Goal: Navigation & Orientation: Find specific page/section

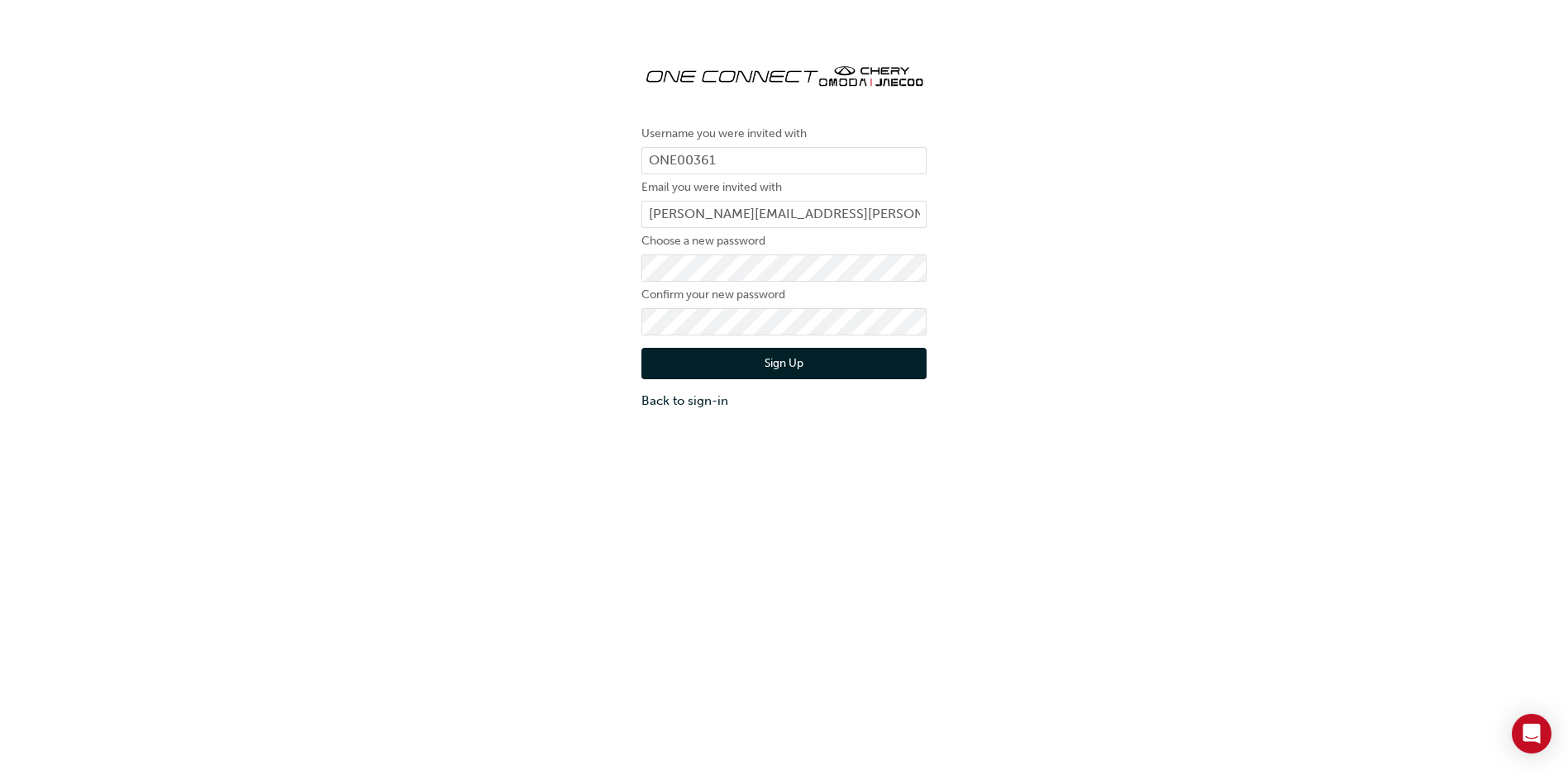
click at [579, 399] on div "Username you were invited with ONE00361 Email you were invited with dean.stuart…" at bounding box center [784, 230] width 1568 height 385
click at [745, 357] on button "Sign Up" at bounding box center [784, 363] width 285 height 31
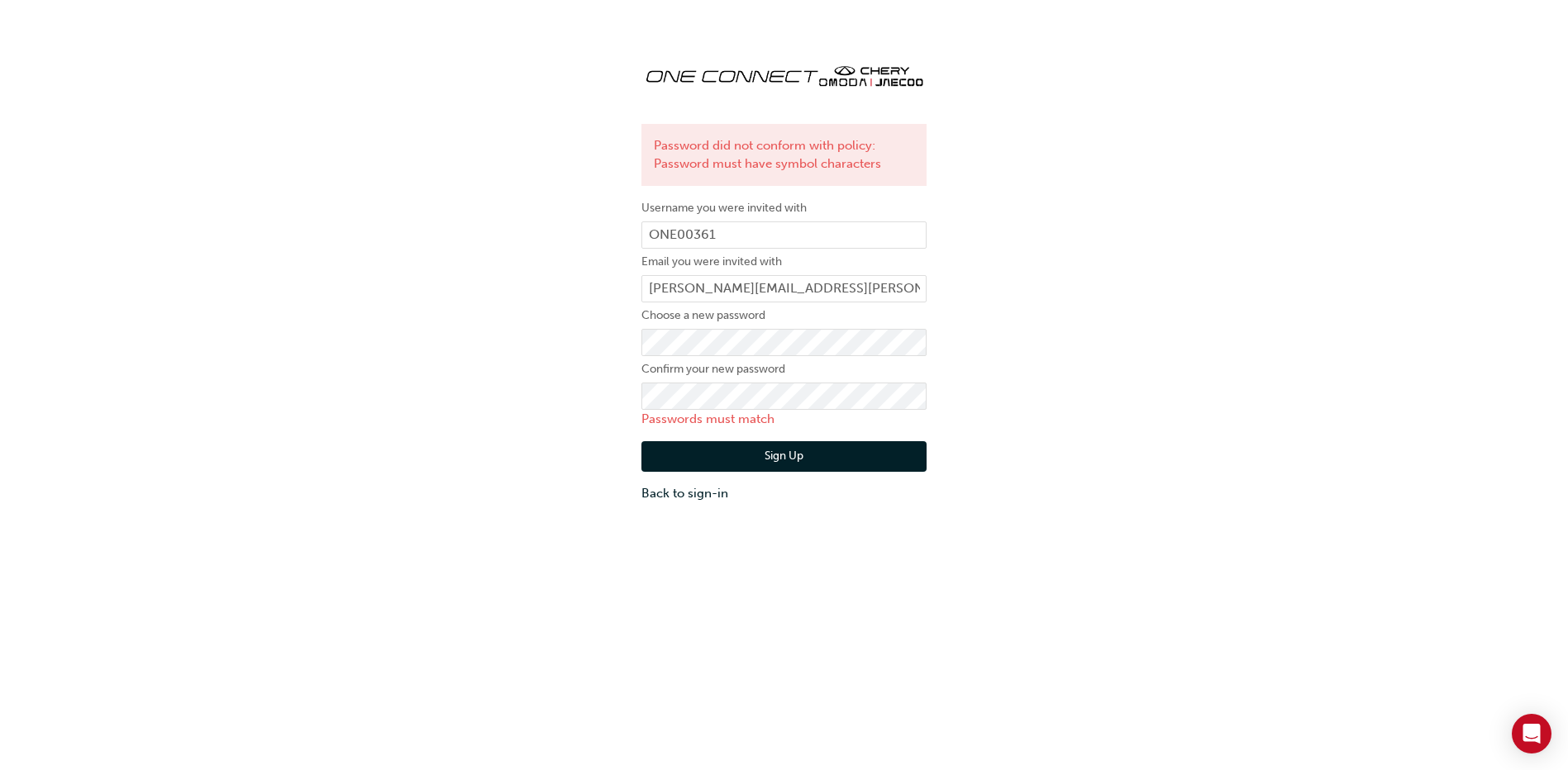
click at [573, 424] on div "Password did not conform with policy: Password must have symbol characters User…" at bounding box center [784, 276] width 1568 height 478
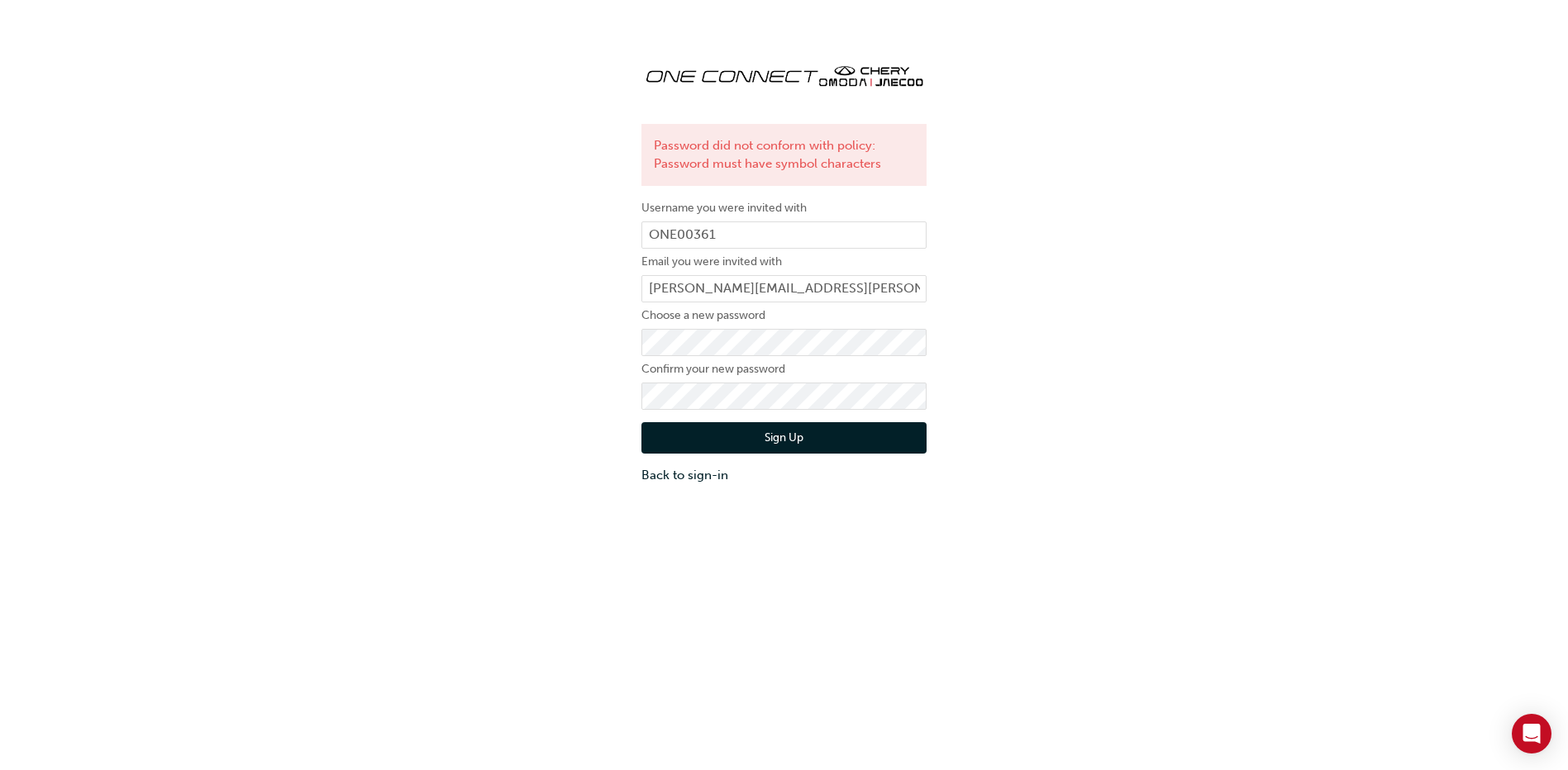
click at [547, 425] on div "Password did not conform with policy: Password must have symbol characters User…" at bounding box center [784, 266] width 1568 height 459
click at [692, 433] on button "Sign Up" at bounding box center [784, 437] width 285 height 31
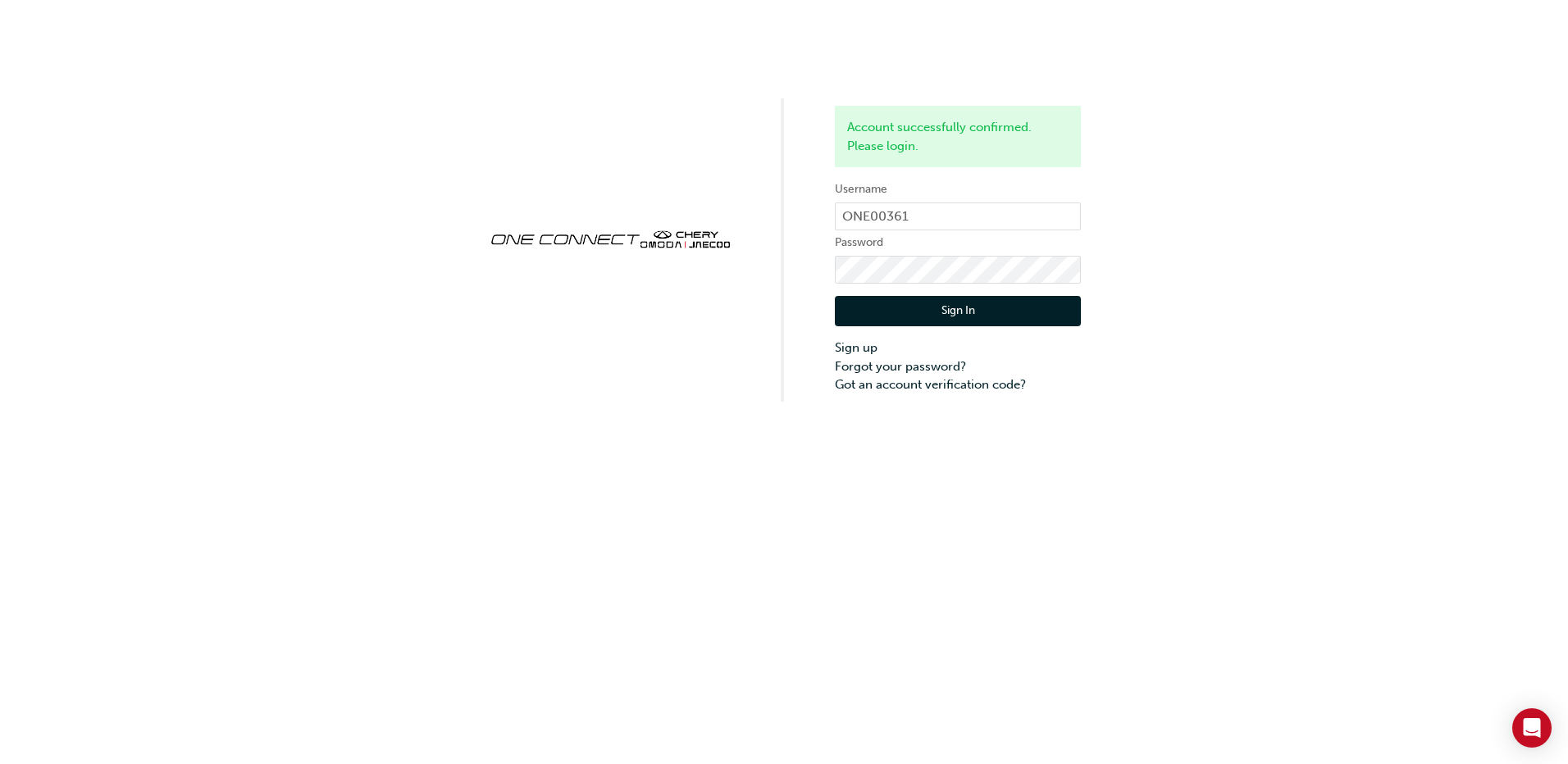
click at [759, 331] on div "Account successfully confirmed. Please login. Username ONE00361 Password Sign I…" at bounding box center [784, 201] width 1568 height 401
click at [876, 311] on button "Sign In" at bounding box center [957, 311] width 246 height 31
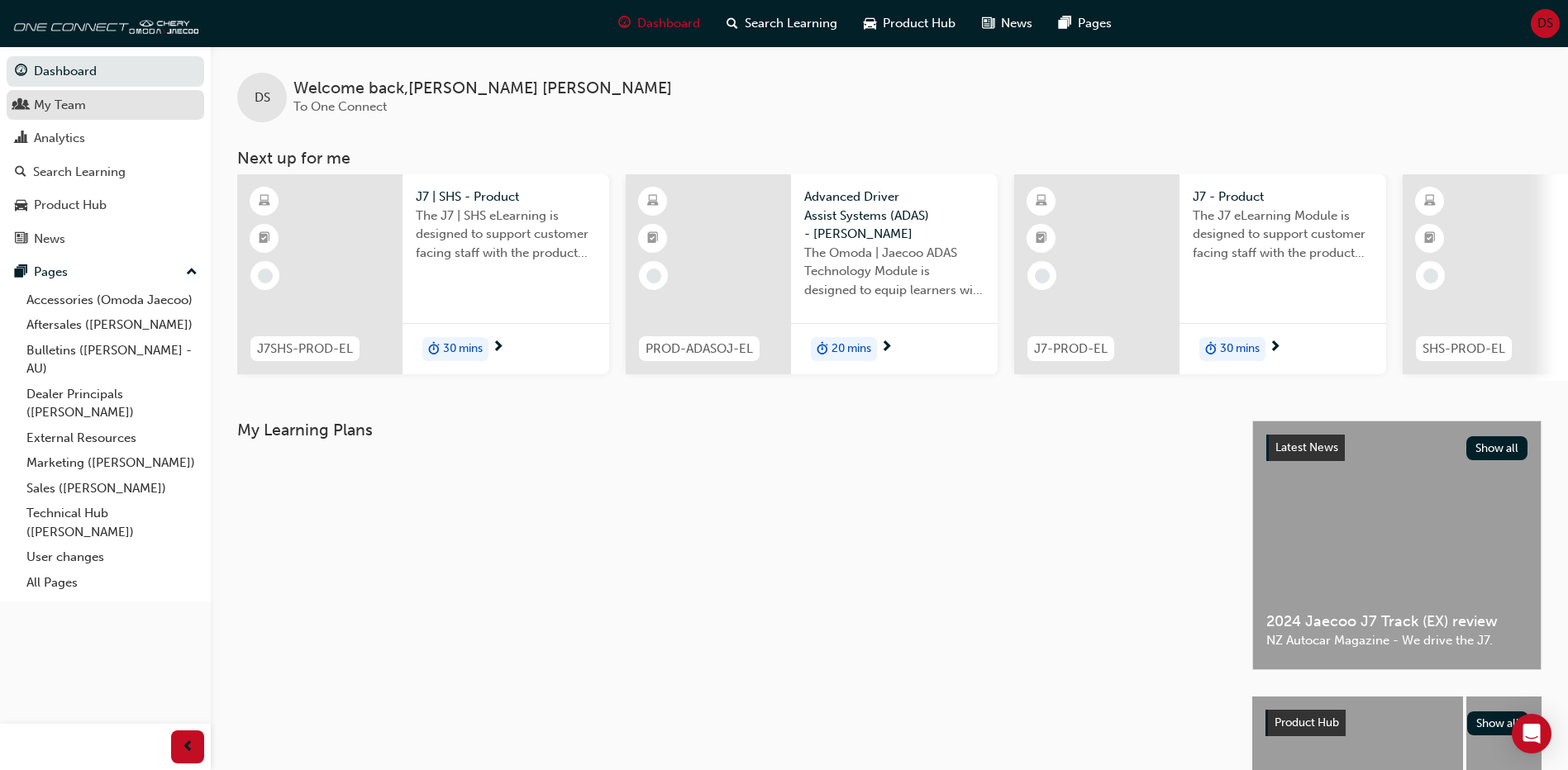
click at [78, 108] on div "My Team" at bounding box center [60, 105] width 52 height 19
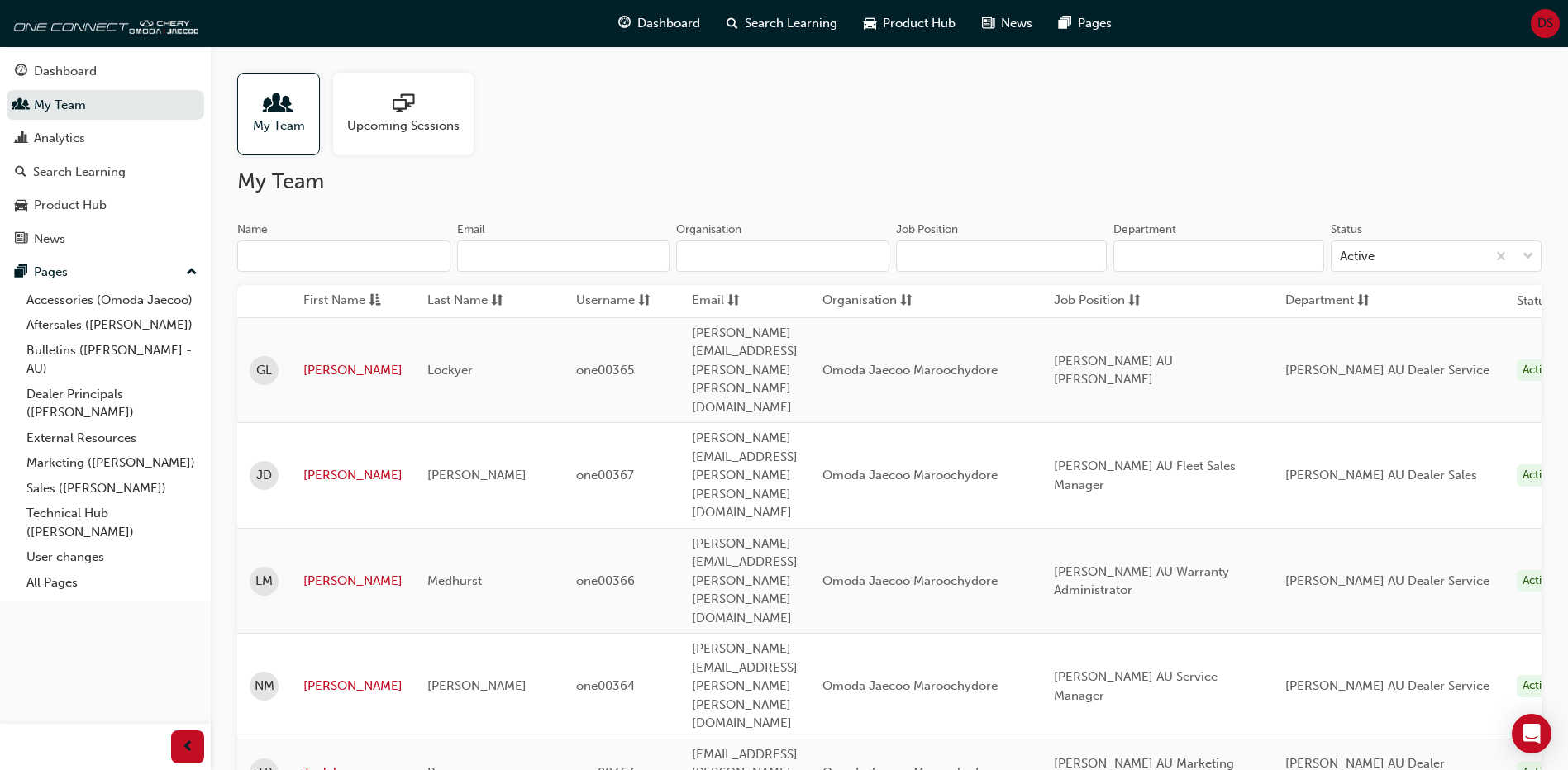
click at [313, 254] on input "Name" at bounding box center [344, 255] width 214 height 31
click at [316, 361] on link "[PERSON_NAME]" at bounding box center [353, 370] width 99 height 19
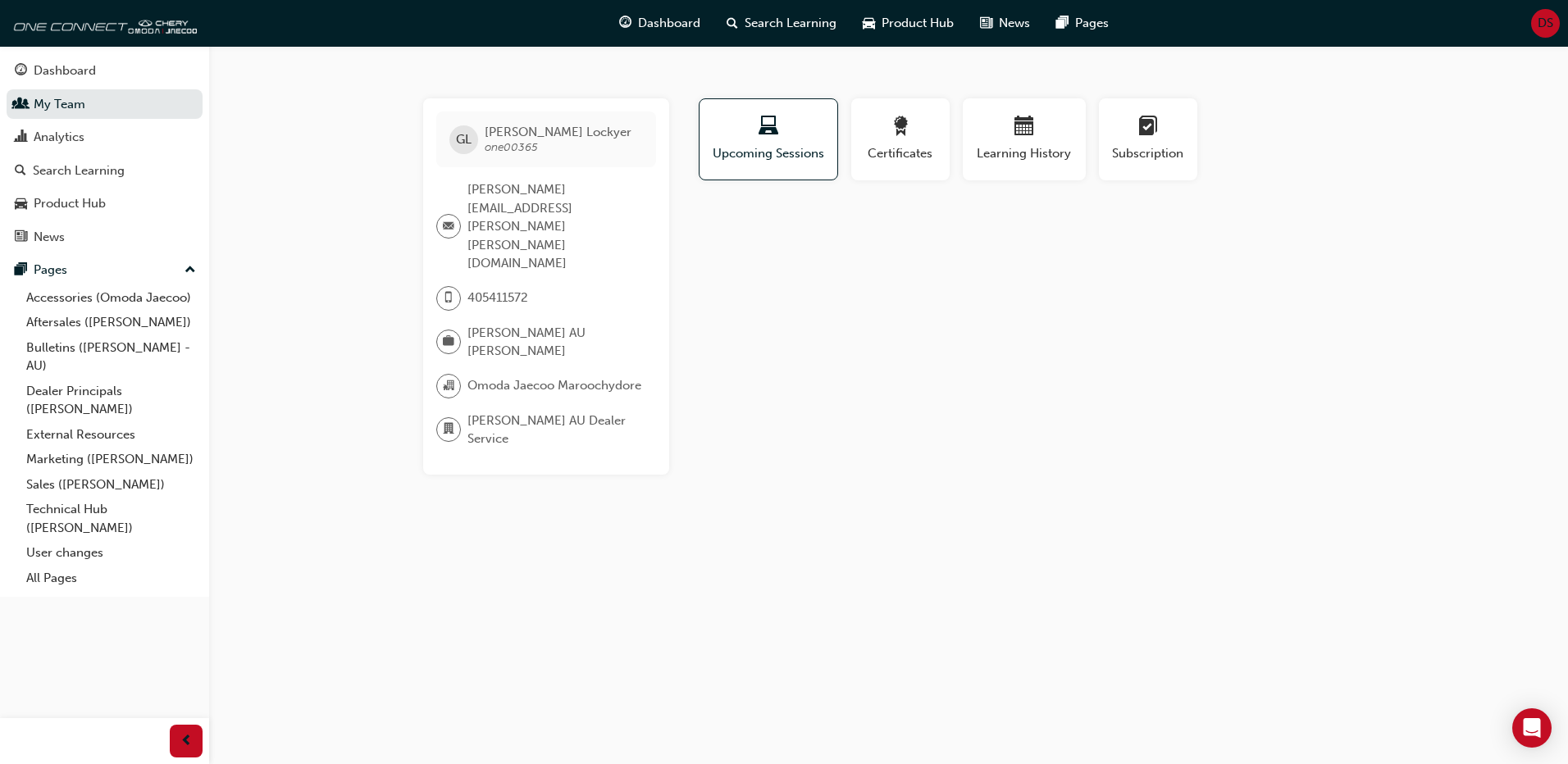
click at [445, 331] on span "briefcase-icon" at bounding box center [448, 341] width 11 height 22
click at [552, 376] on span "Omoda Jaecoo Maroochydore" at bounding box center [553, 385] width 173 height 19
click at [550, 286] on div "405411572" at bounding box center [546, 305] width 219 height 37
click at [829, 254] on div "Profile Upcoming Sessions Certificates Learning History Subscription GL [PERSON…" at bounding box center [1025, 286] width 659 height 376
click at [74, 140] on div "Analytics" at bounding box center [59, 137] width 51 height 19
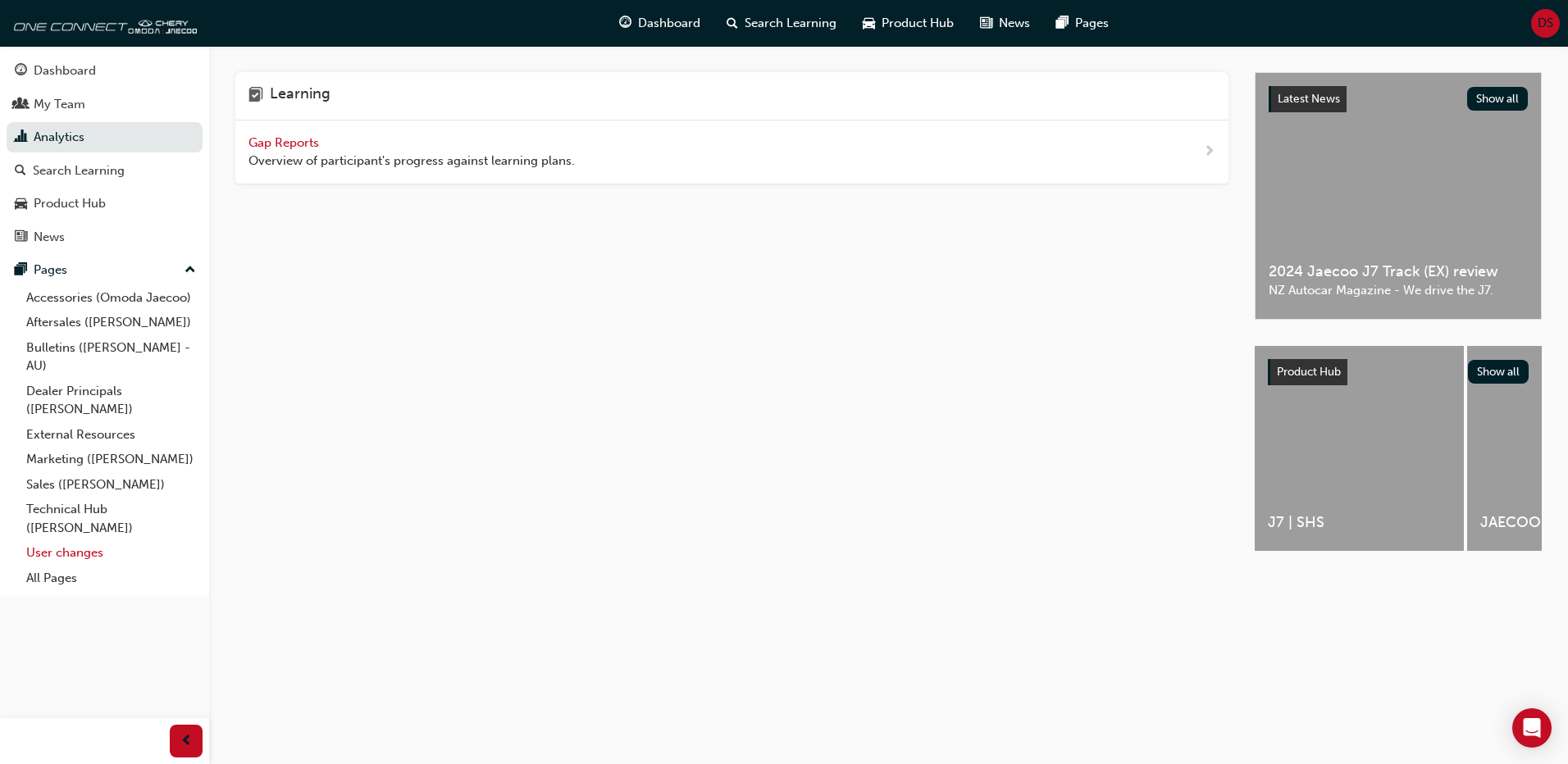
click at [42, 555] on link "User changes" at bounding box center [111, 552] width 183 height 25
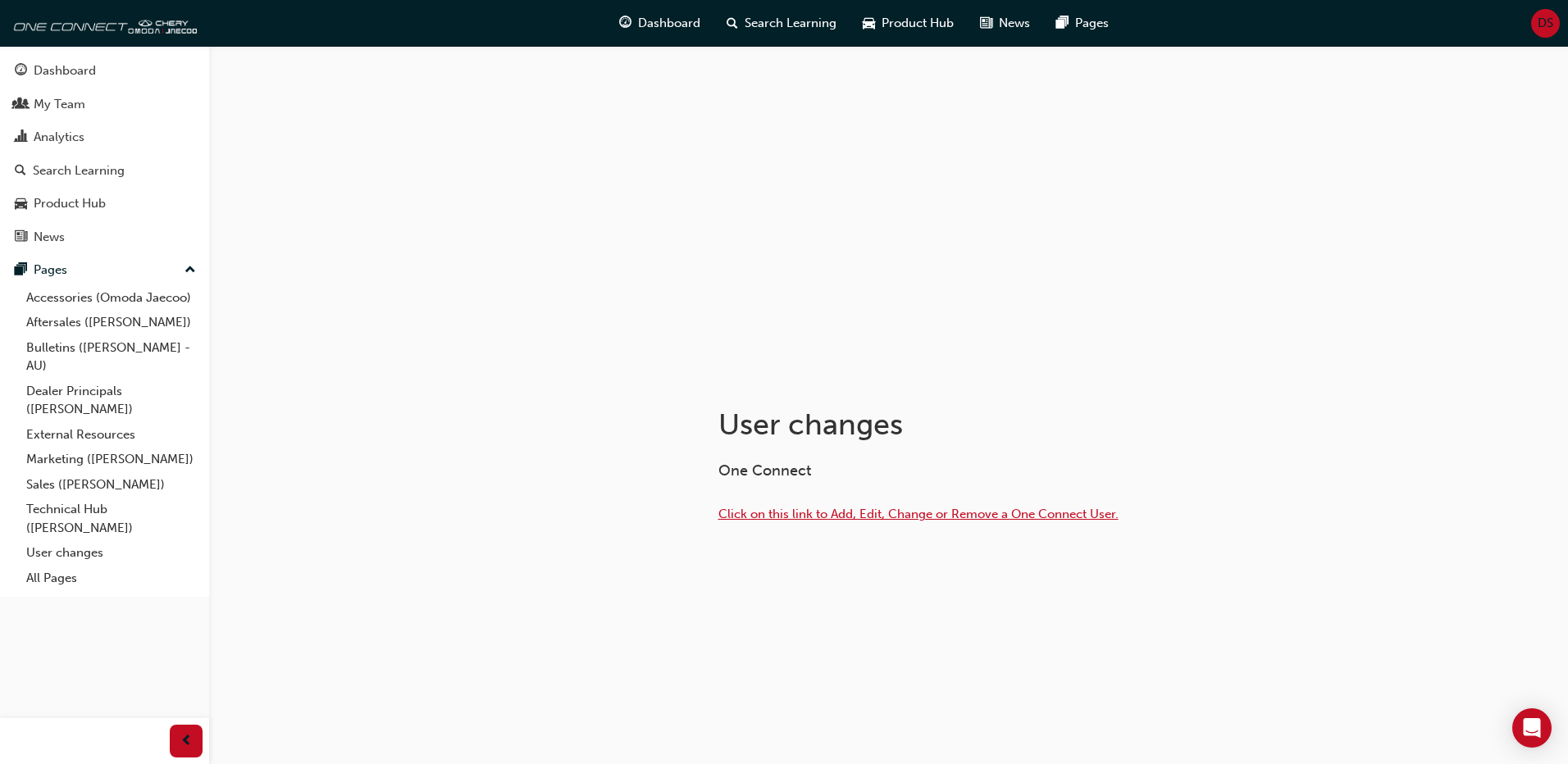
click at [867, 519] on span "Click on this link to Add, Edit, Change or Remove a One Connect User." at bounding box center [918, 514] width 400 height 15
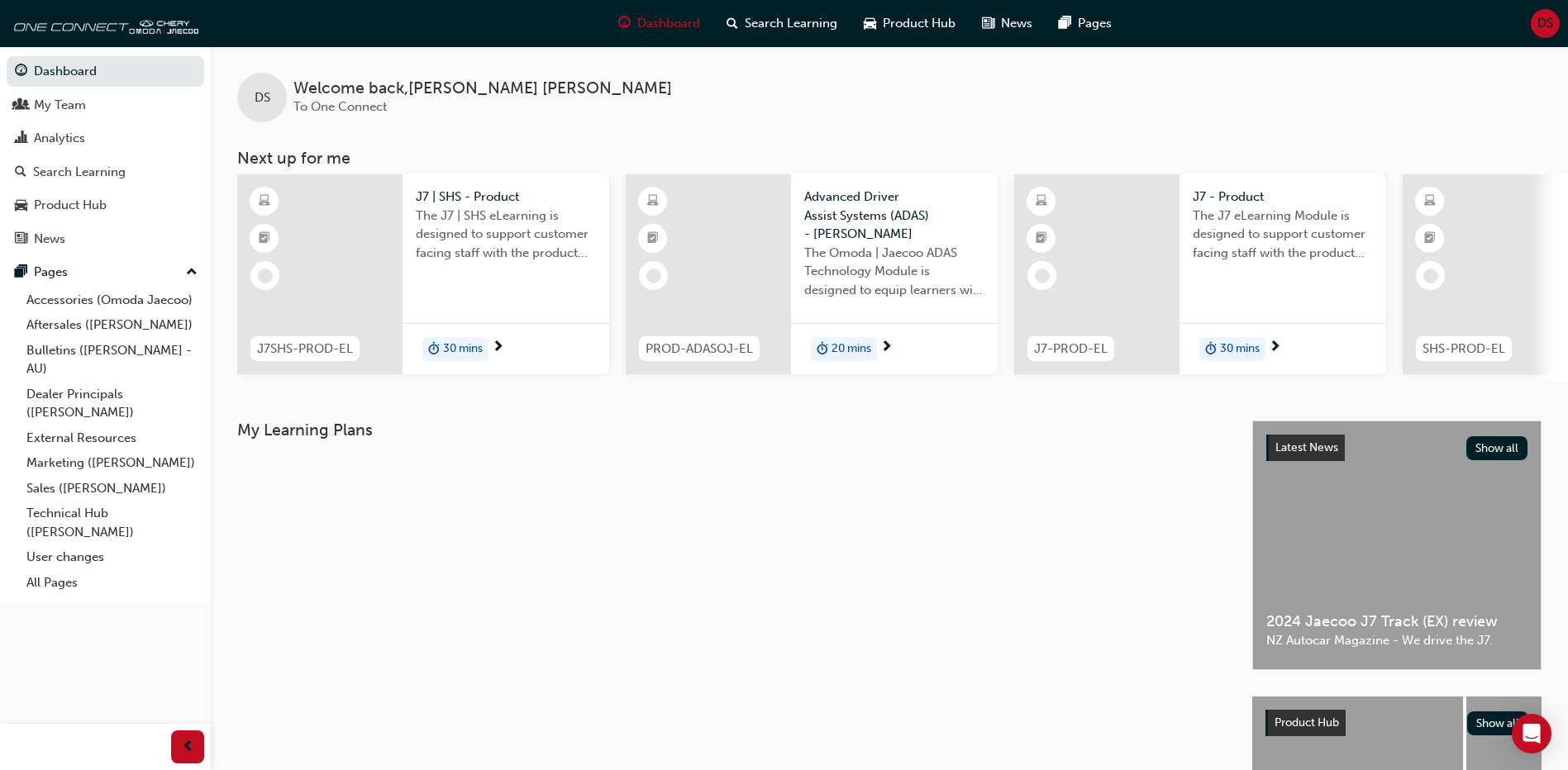
click at [471, 448] on div "My Learning Plans" at bounding box center [745, 443] width 1015 height 45
click at [1009, 16] on span "News" at bounding box center [1016, 24] width 31 height 19
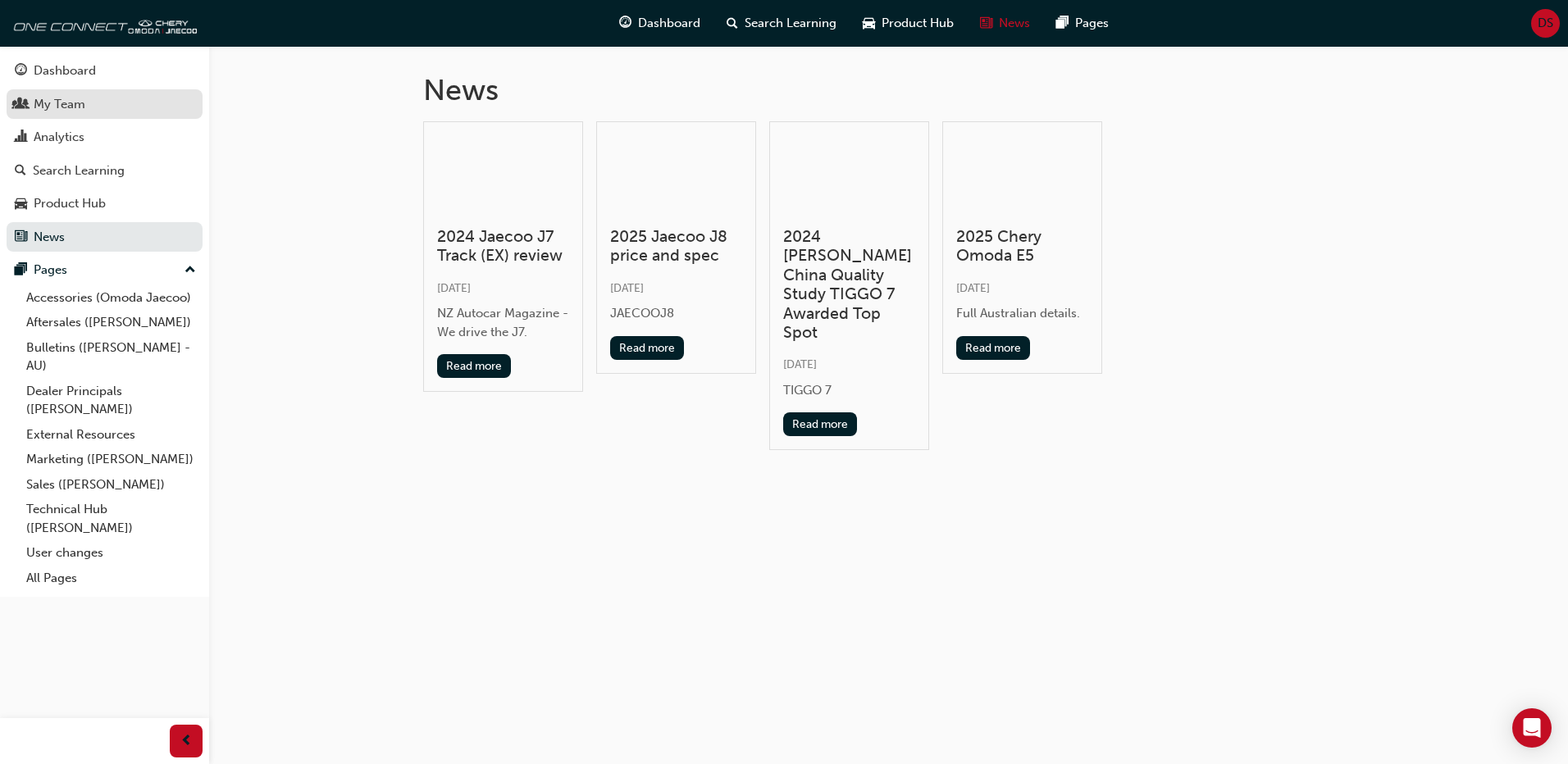
click at [70, 111] on div "My Team" at bounding box center [59, 104] width 52 height 19
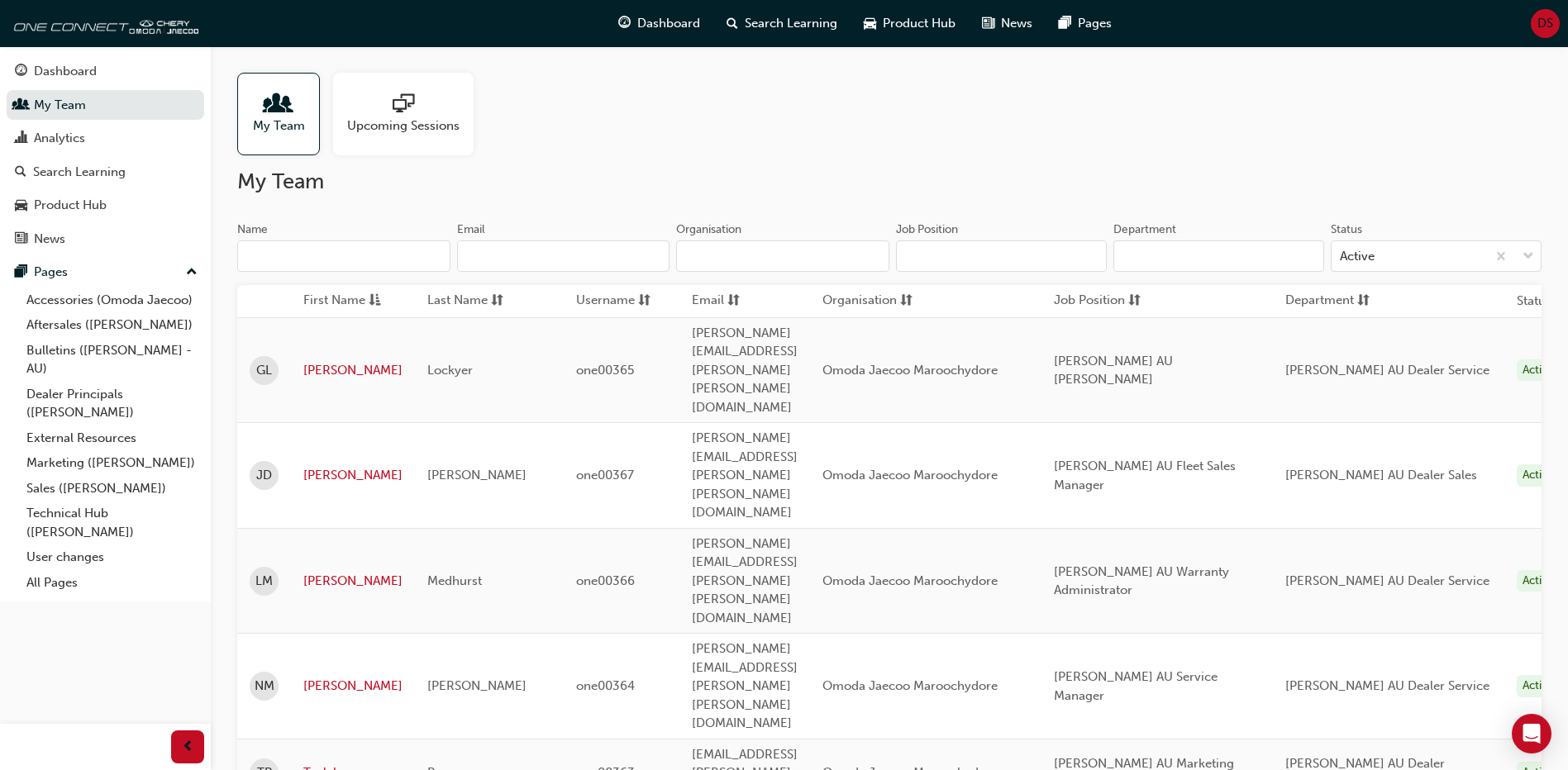
click at [417, 111] on div at bounding box center [403, 105] width 112 height 23
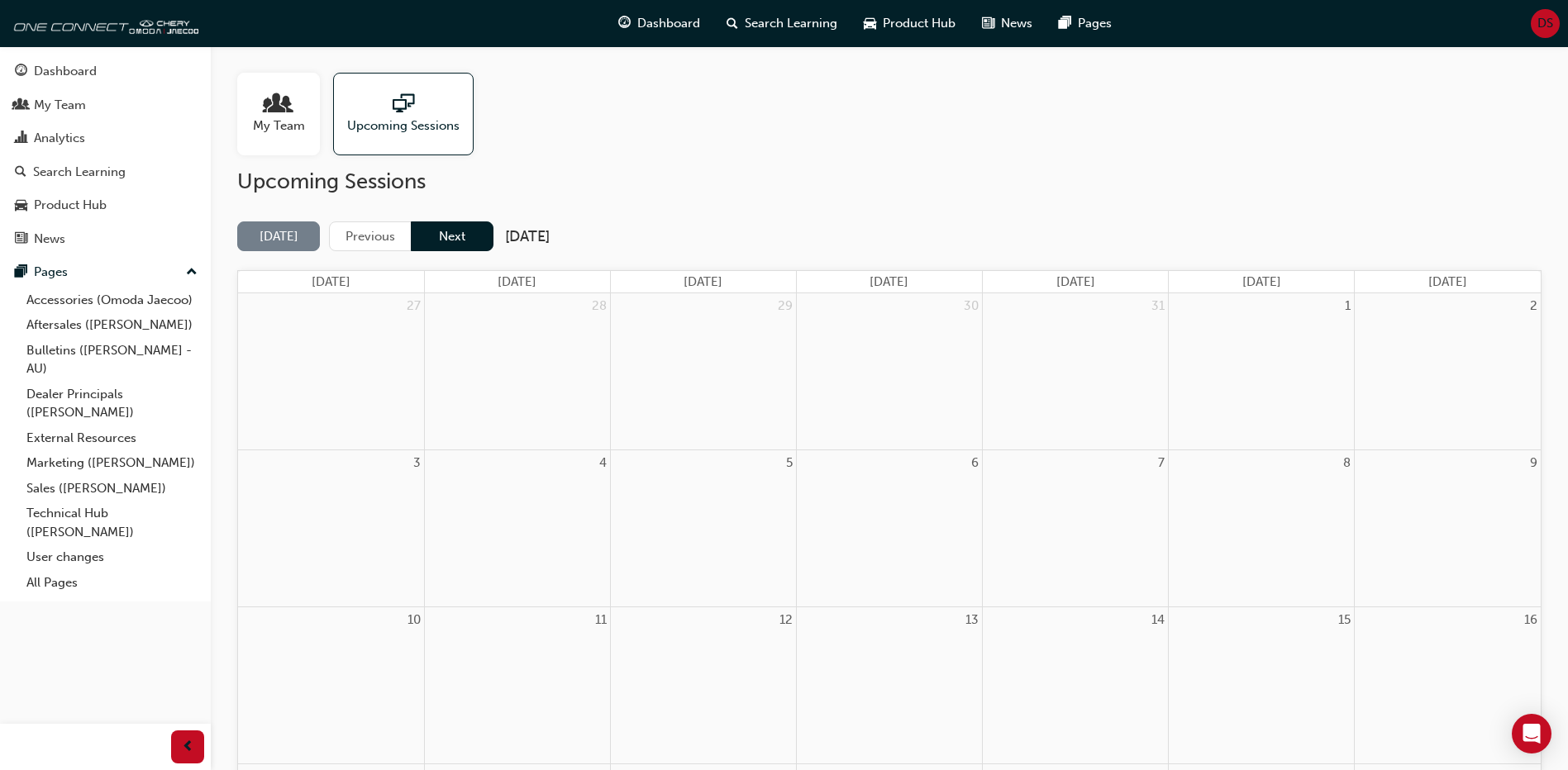
click at [470, 233] on button "Next" at bounding box center [452, 236] width 82 height 30
click at [27, 490] on link "Sales ([PERSON_NAME])" at bounding box center [112, 488] width 184 height 26
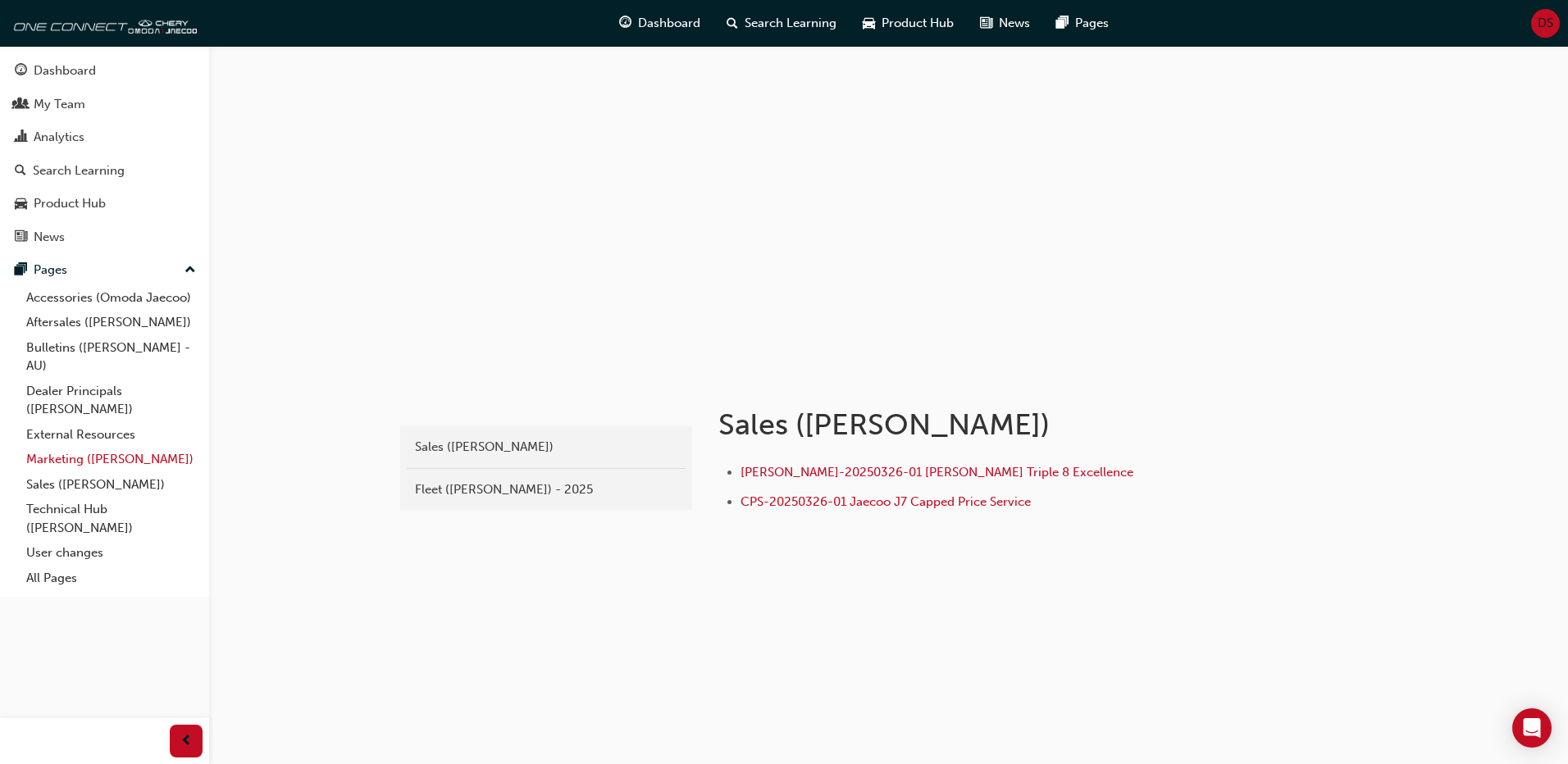
click at [46, 458] on link "Marketing ([PERSON_NAME])" at bounding box center [111, 459] width 183 height 25
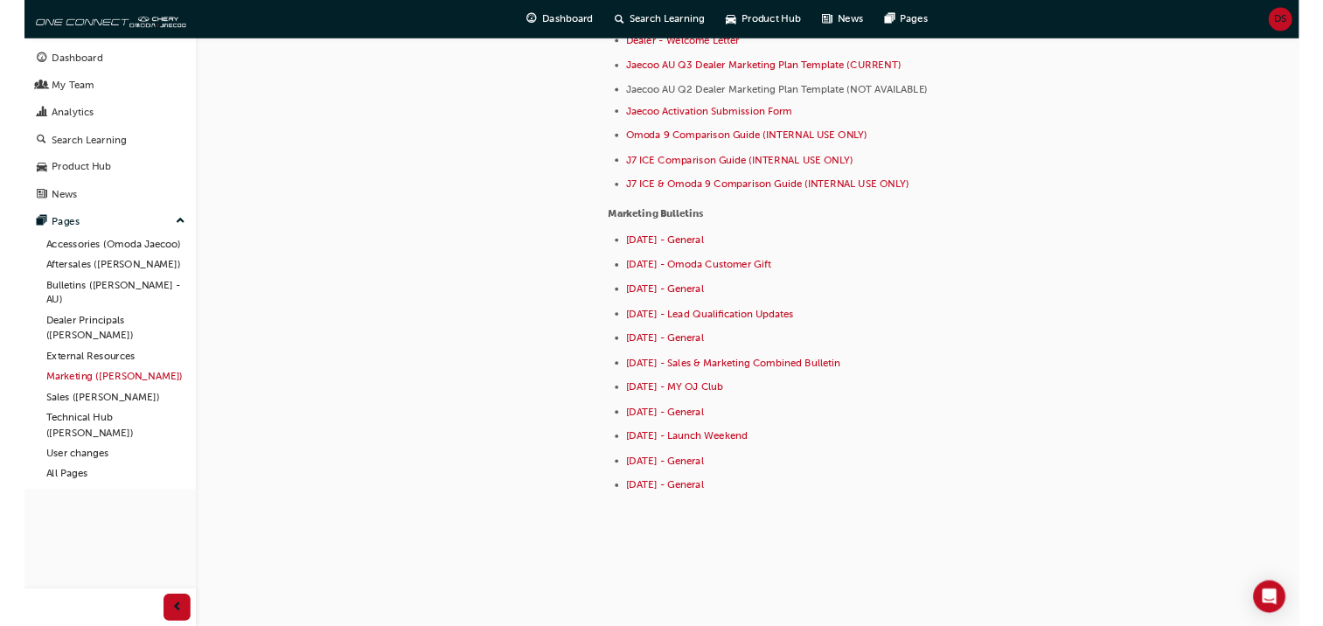
scroll to position [713, 0]
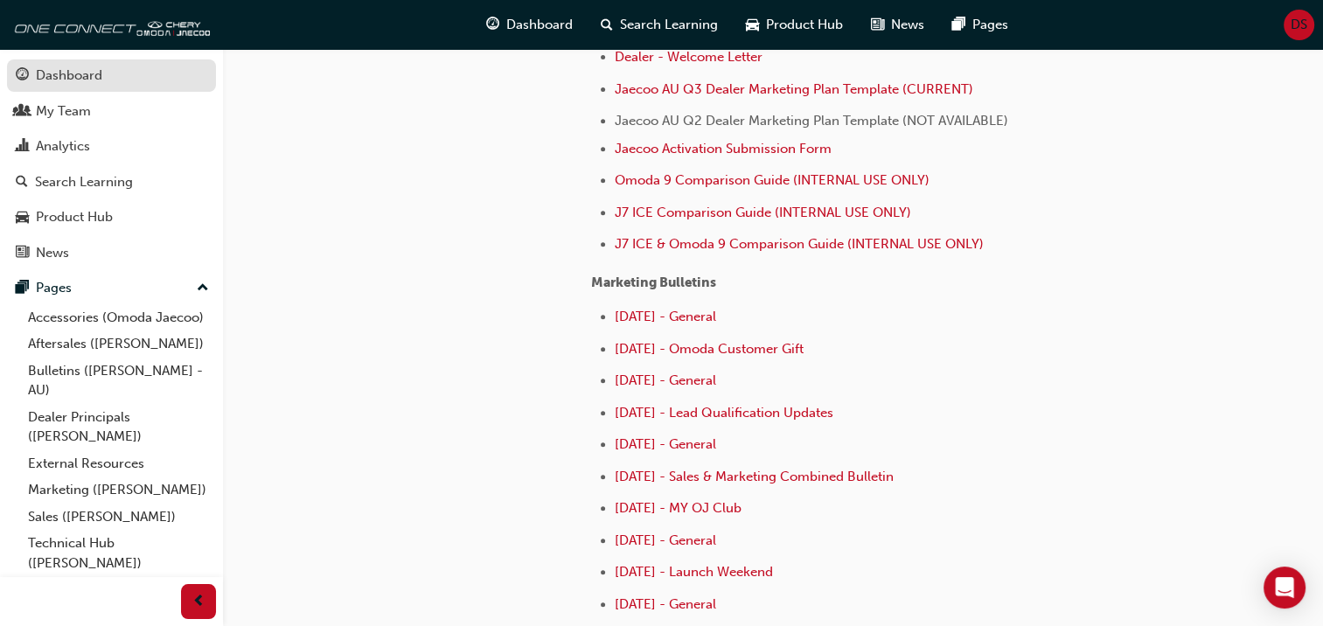
click at [71, 80] on div "Dashboard" at bounding box center [69, 76] width 66 height 20
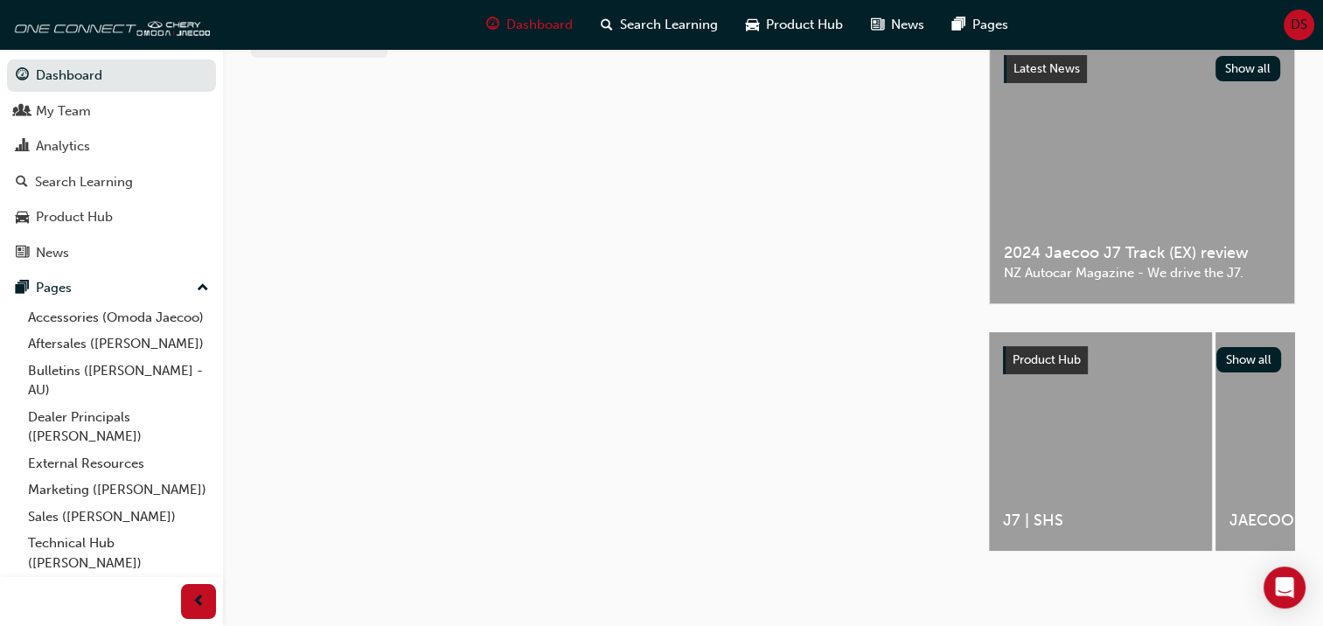
scroll to position [417, 0]
drag, startPoint x: 919, startPoint y: 2, endPoint x: 595, endPoint y: 223, distance: 392.7
click at [595, 223] on div "My Learning Plans" at bounding box center [620, 311] width 738 height 542
